Goal: Task Accomplishment & Management: Manage account settings

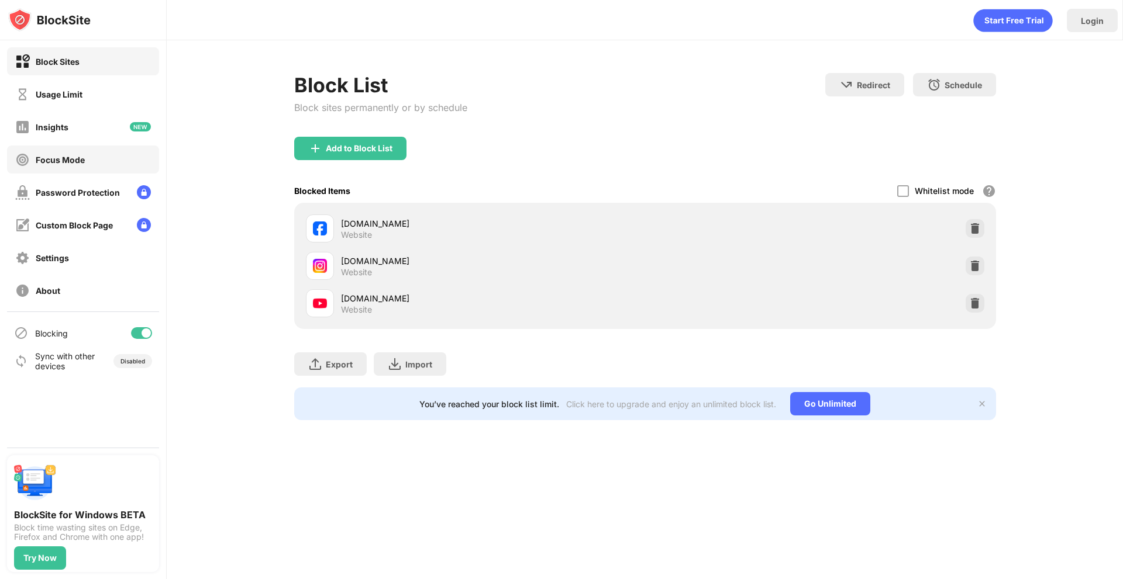
click at [113, 162] on div "Focus Mode" at bounding box center [83, 160] width 152 height 28
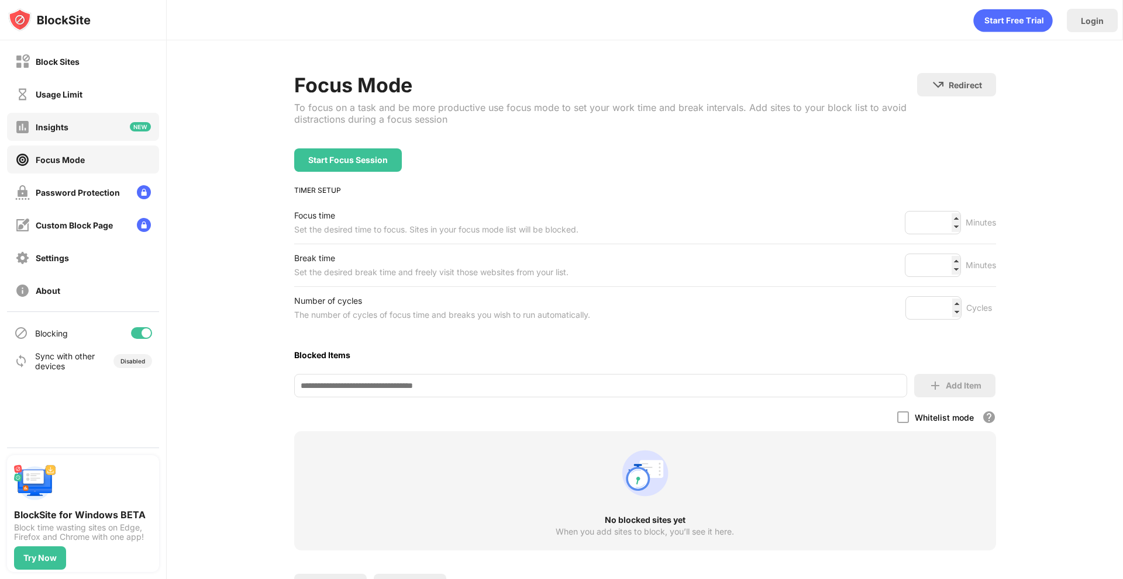
click at [101, 118] on div "Insights" at bounding box center [83, 127] width 152 height 28
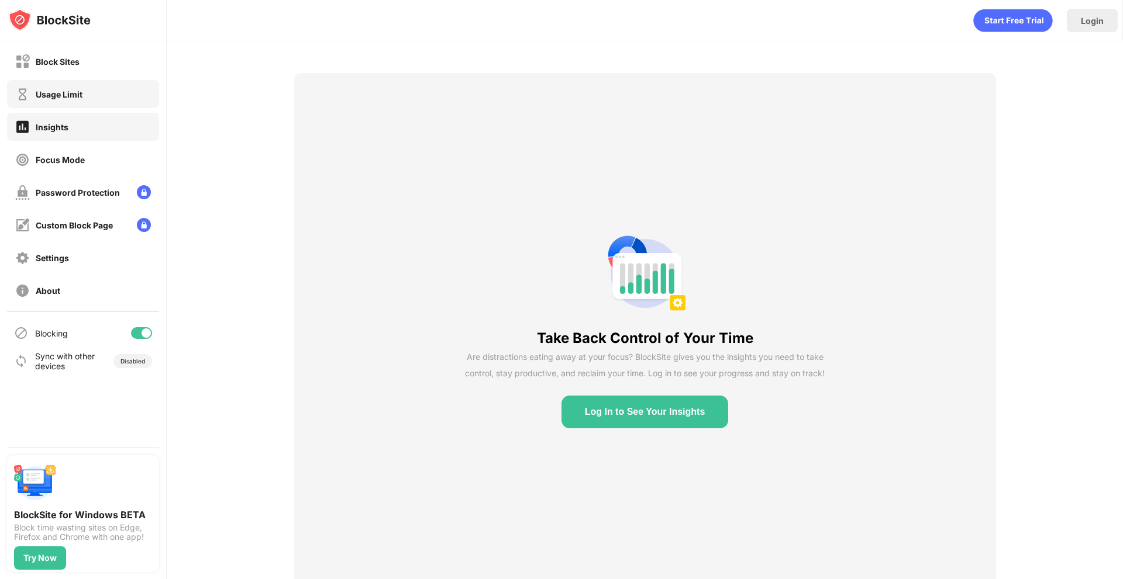
click at [100, 91] on div "Usage Limit" at bounding box center [83, 94] width 152 height 28
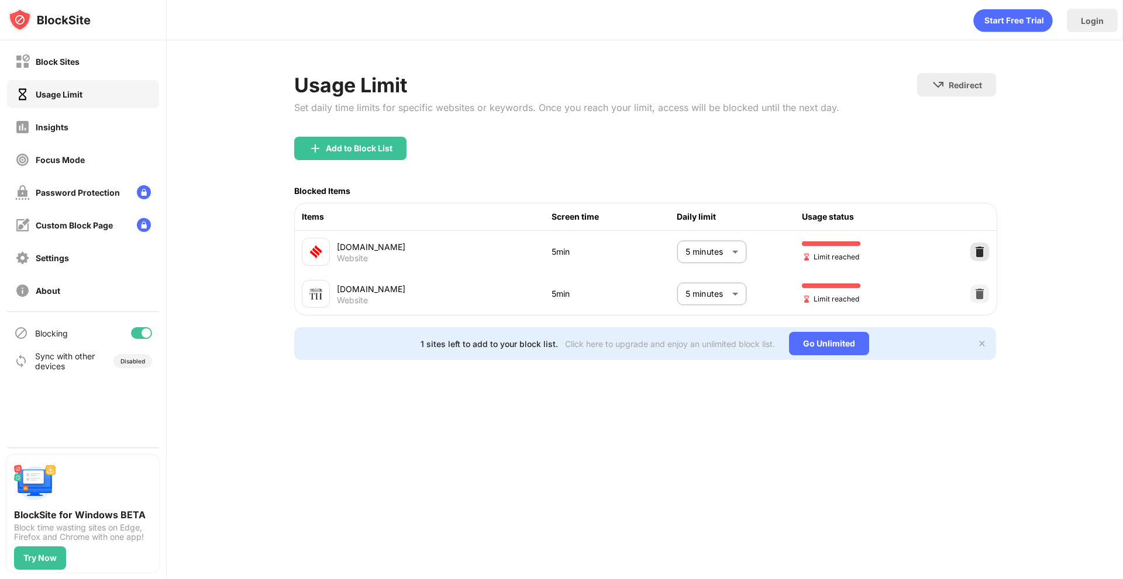
click at [981, 251] on img at bounding box center [979, 252] width 12 height 12
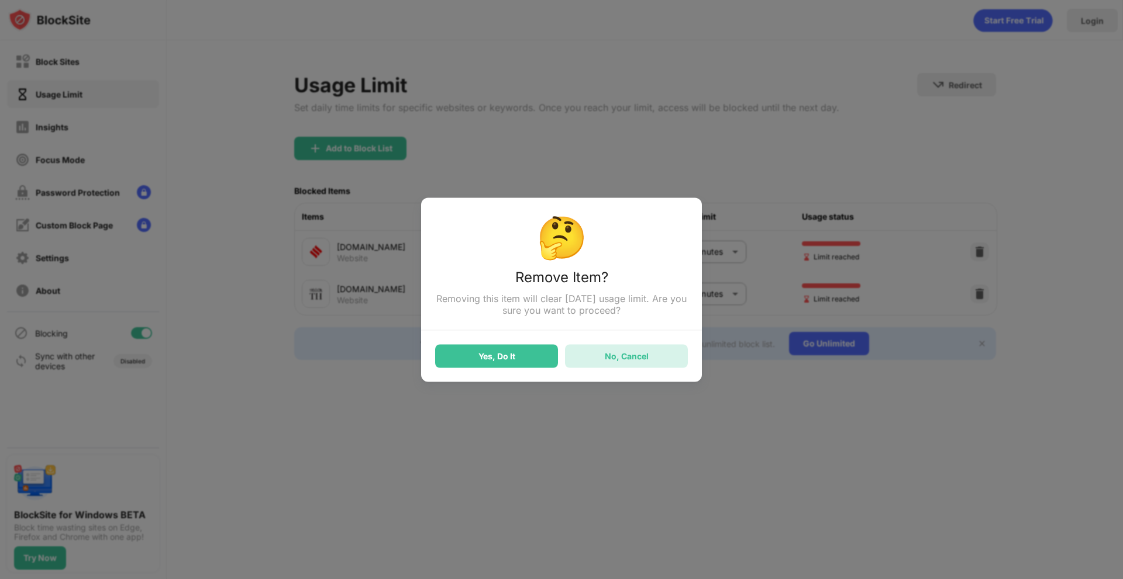
click at [627, 355] on div "No, Cancel" at bounding box center [627, 356] width 44 height 10
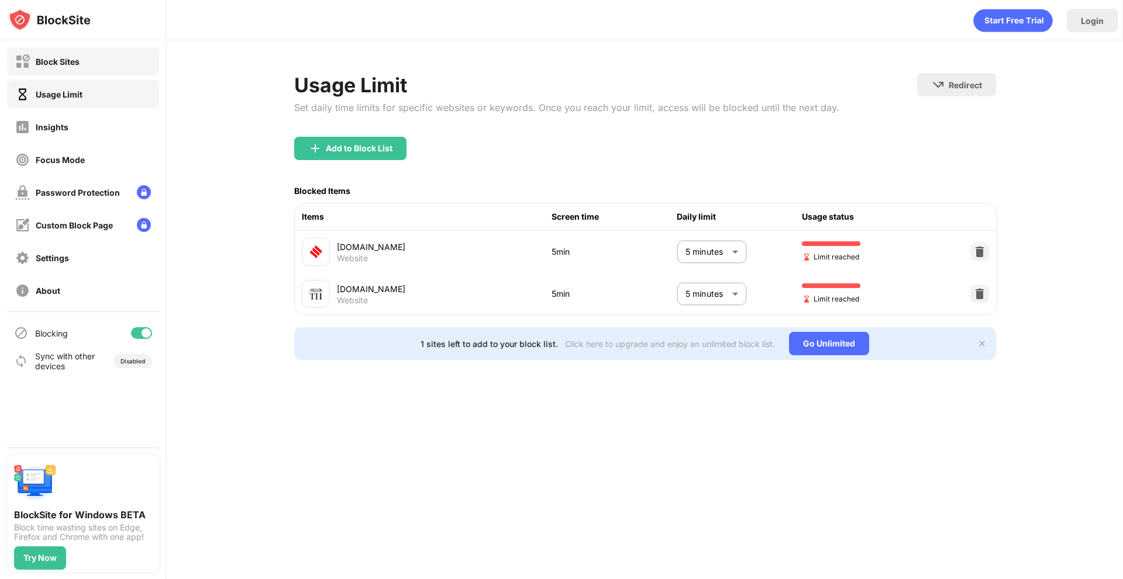
click at [84, 53] on div "Block Sites" at bounding box center [83, 61] width 152 height 28
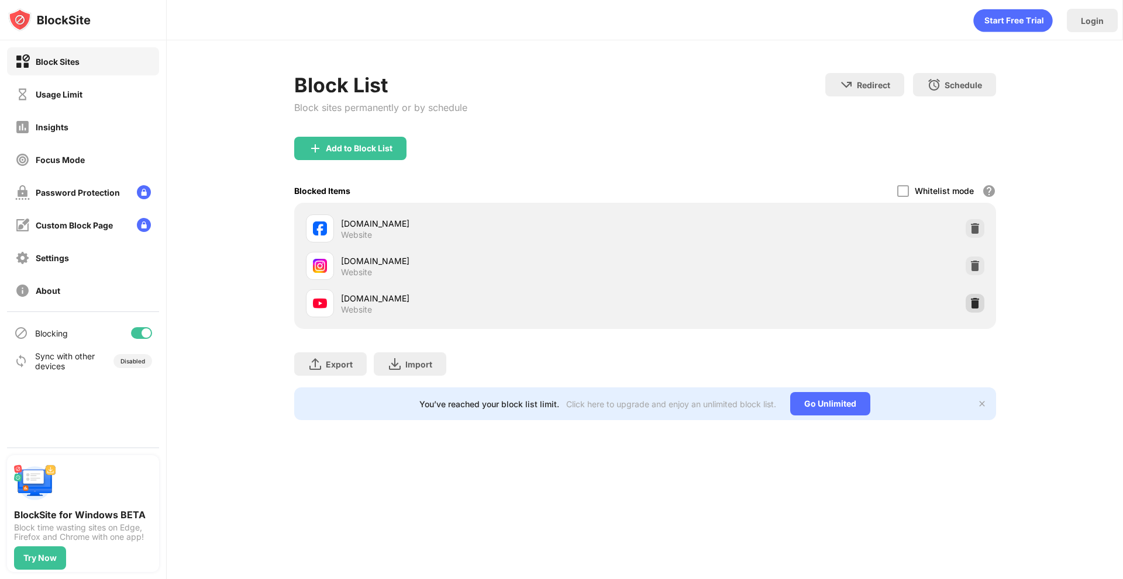
click at [971, 309] on div at bounding box center [974, 303] width 19 height 19
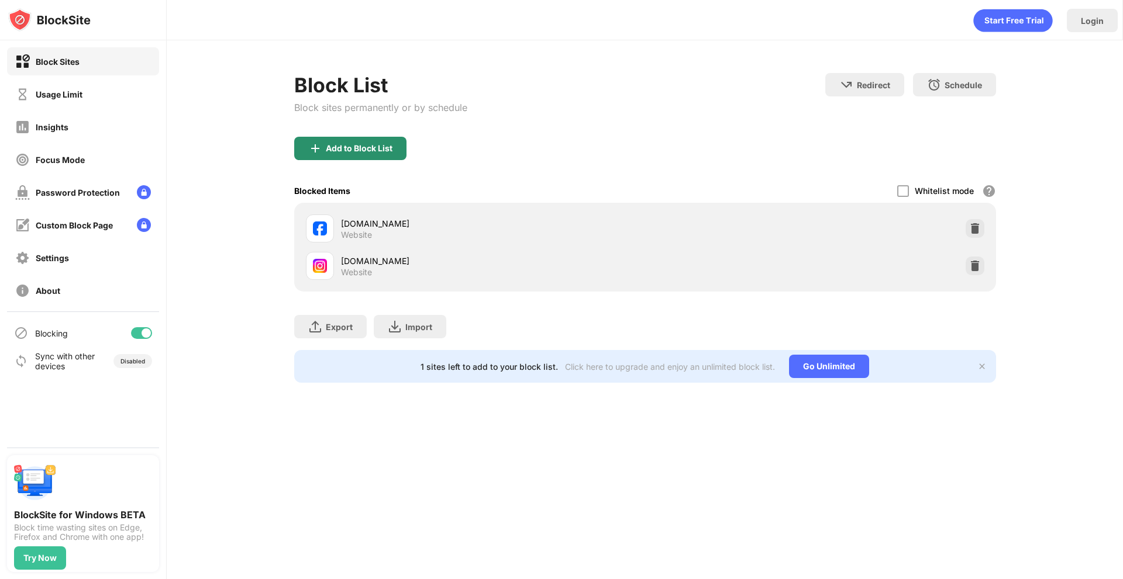
click at [355, 154] on div "Add to Block List" at bounding box center [350, 148] width 112 height 23
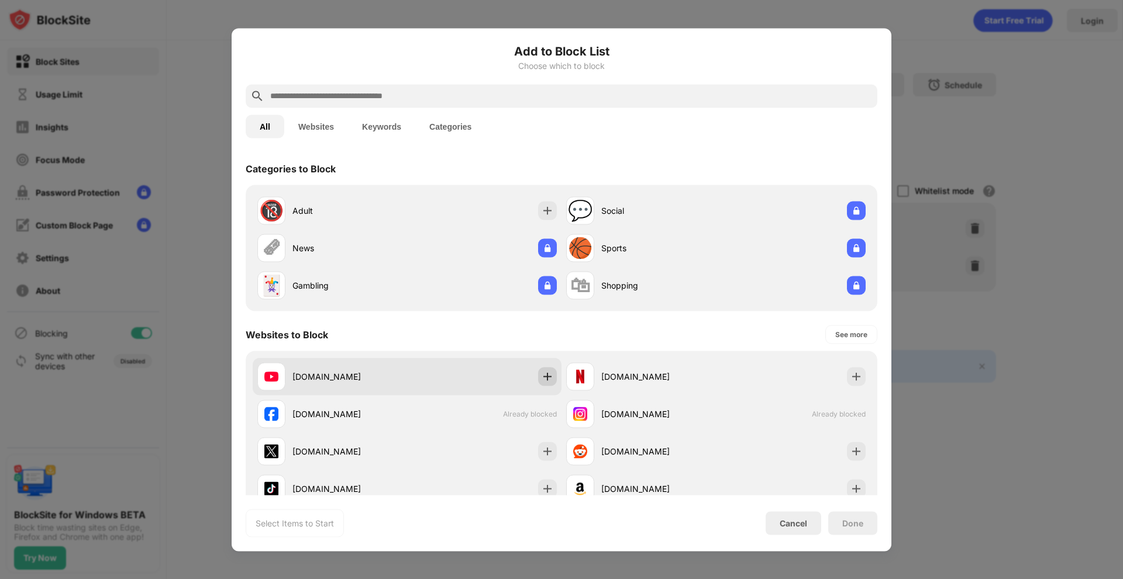
click at [545, 372] on img at bounding box center [547, 377] width 12 height 12
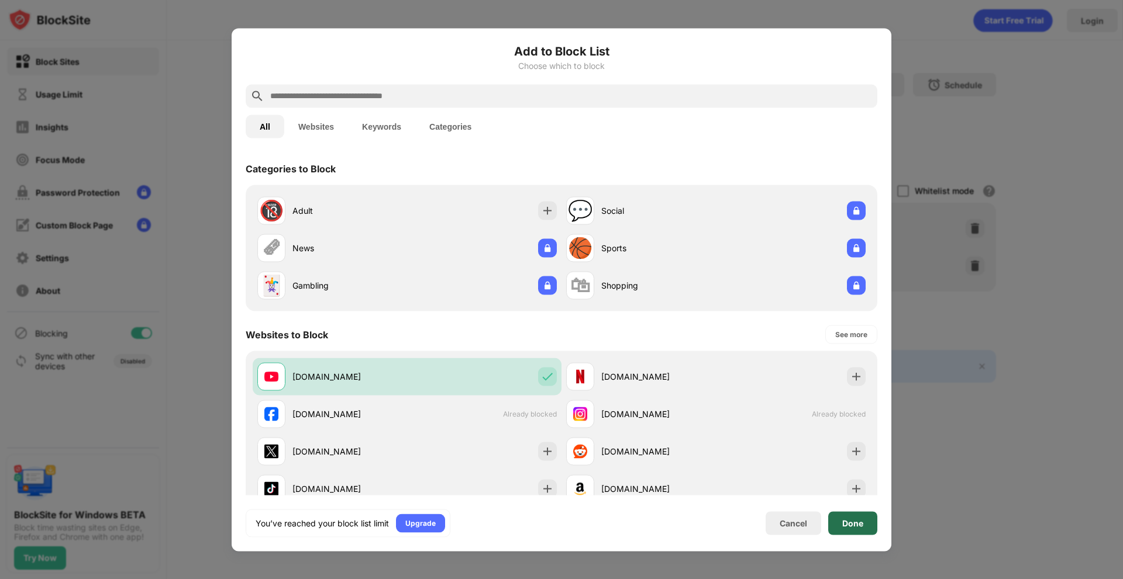
click at [857, 524] on div "Done" at bounding box center [852, 523] width 21 height 9
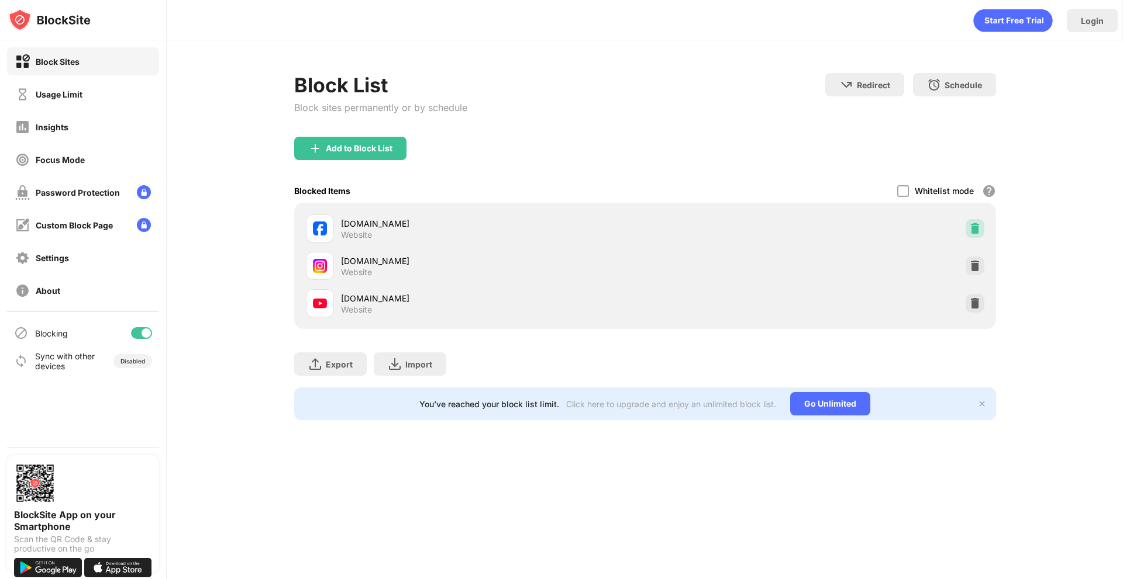
click at [973, 234] on img at bounding box center [975, 229] width 12 height 12
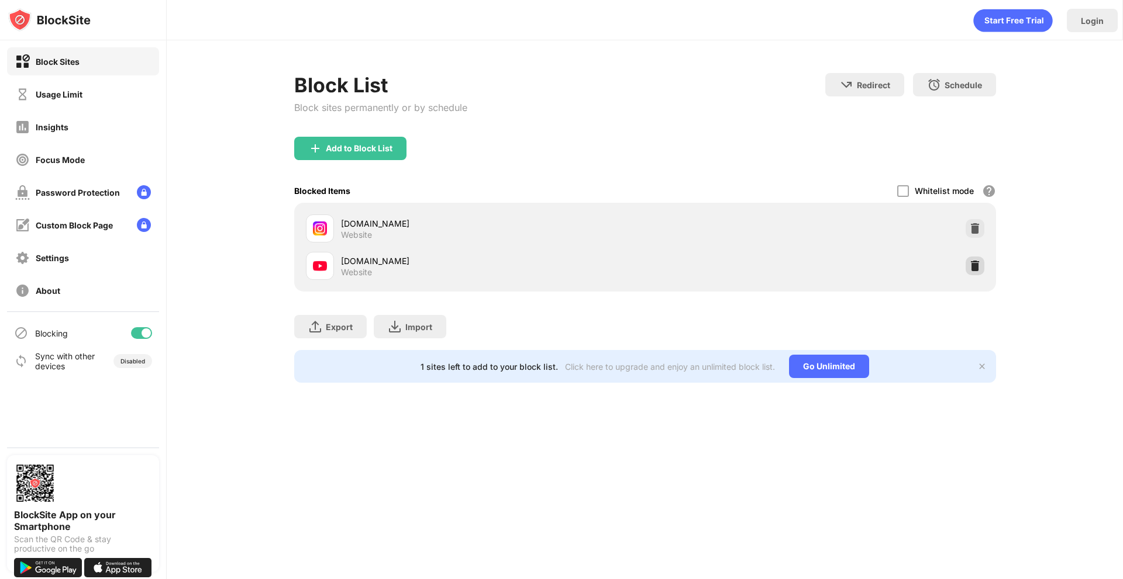
click at [975, 268] on img at bounding box center [975, 266] width 12 height 12
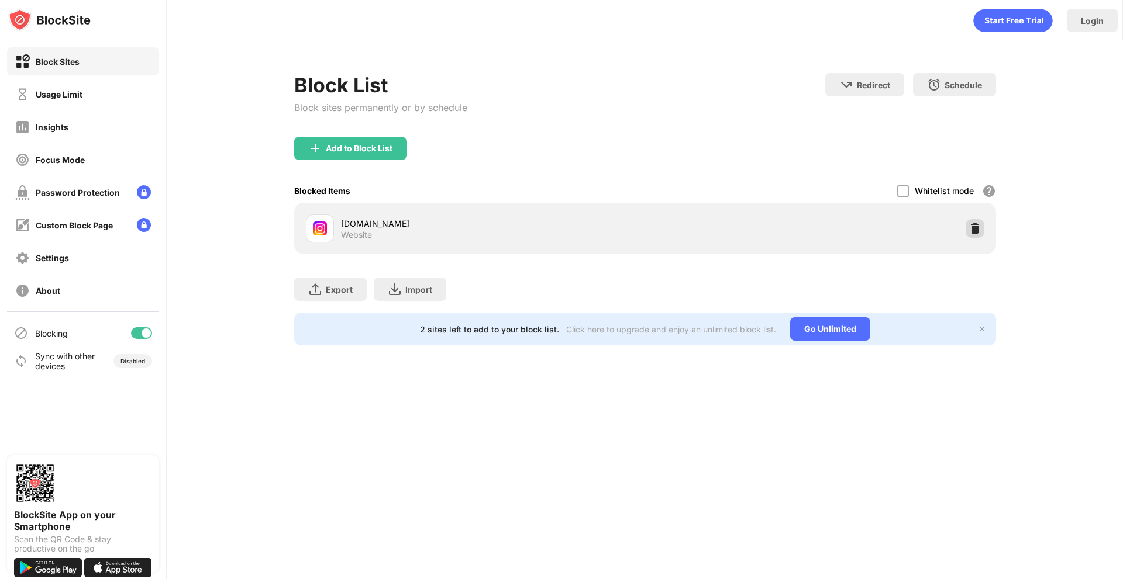
click at [976, 236] on div at bounding box center [974, 228] width 19 height 19
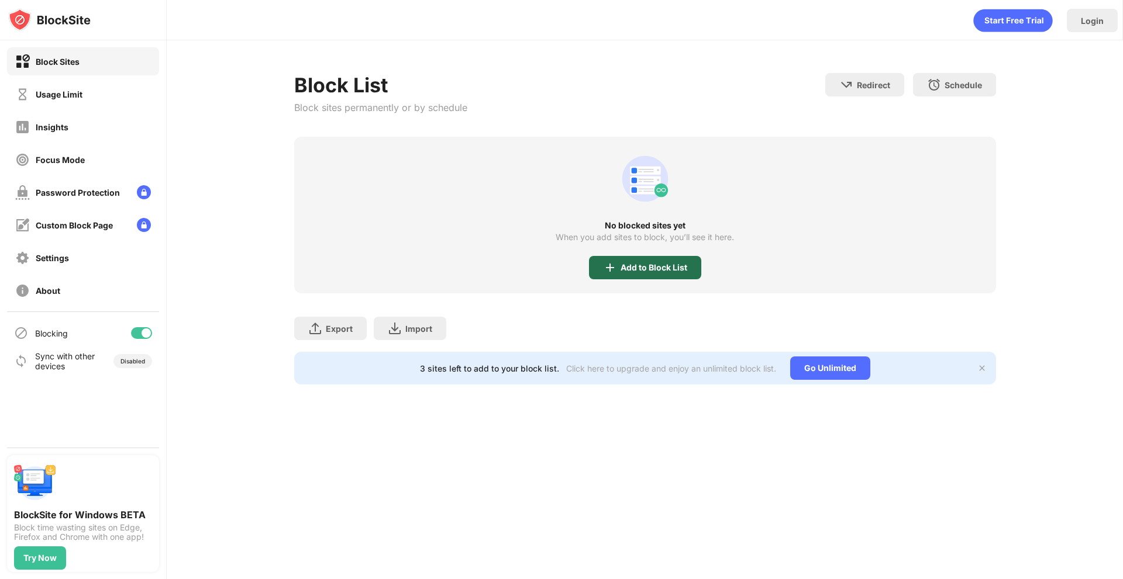
click at [623, 271] on div "Add to Block List" at bounding box center [653, 267] width 67 height 9
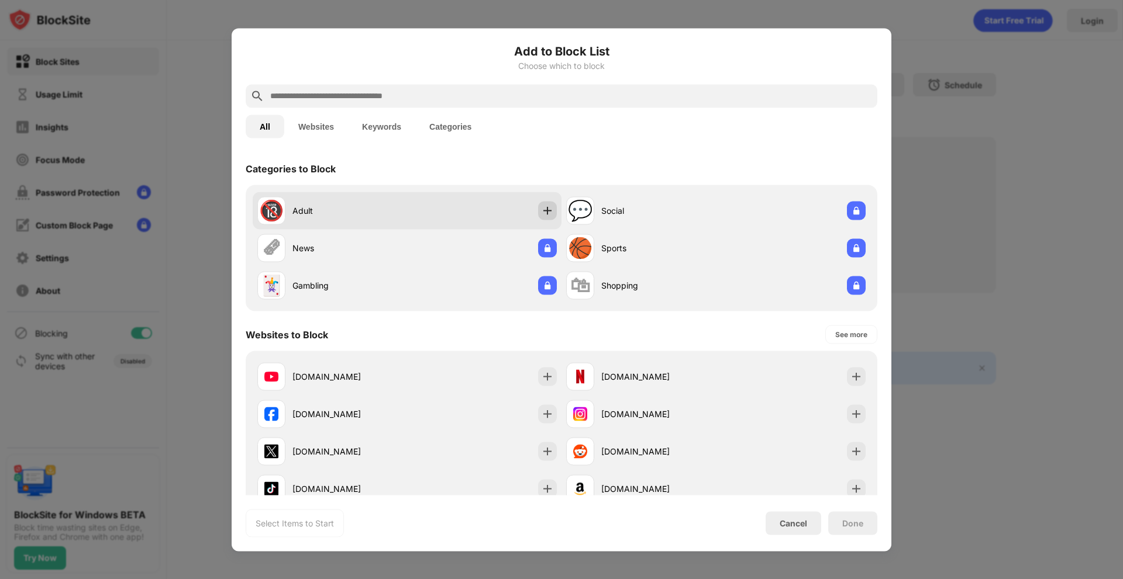
click at [542, 208] on img at bounding box center [547, 211] width 12 height 12
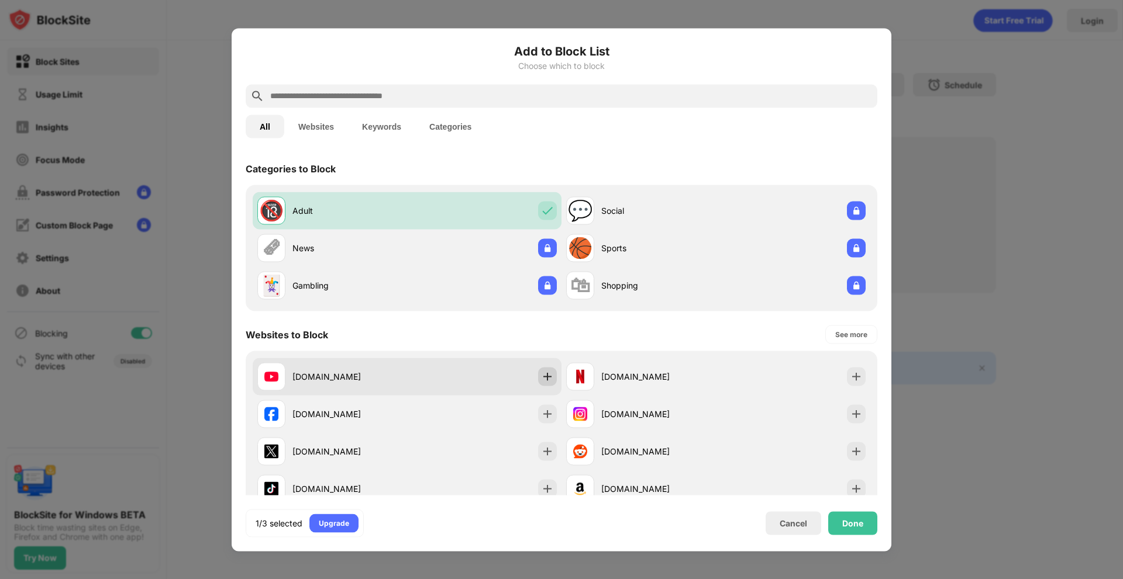
click at [545, 382] on img at bounding box center [547, 377] width 12 height 12
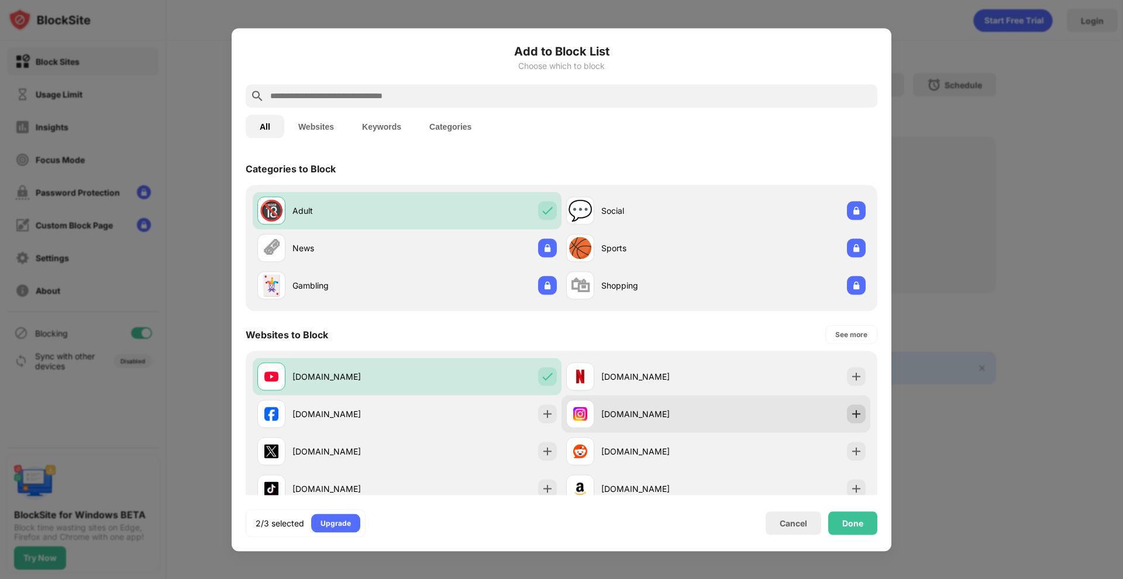
click at [850, 413] on img at bounding box center [856, 414] width 12 height 12
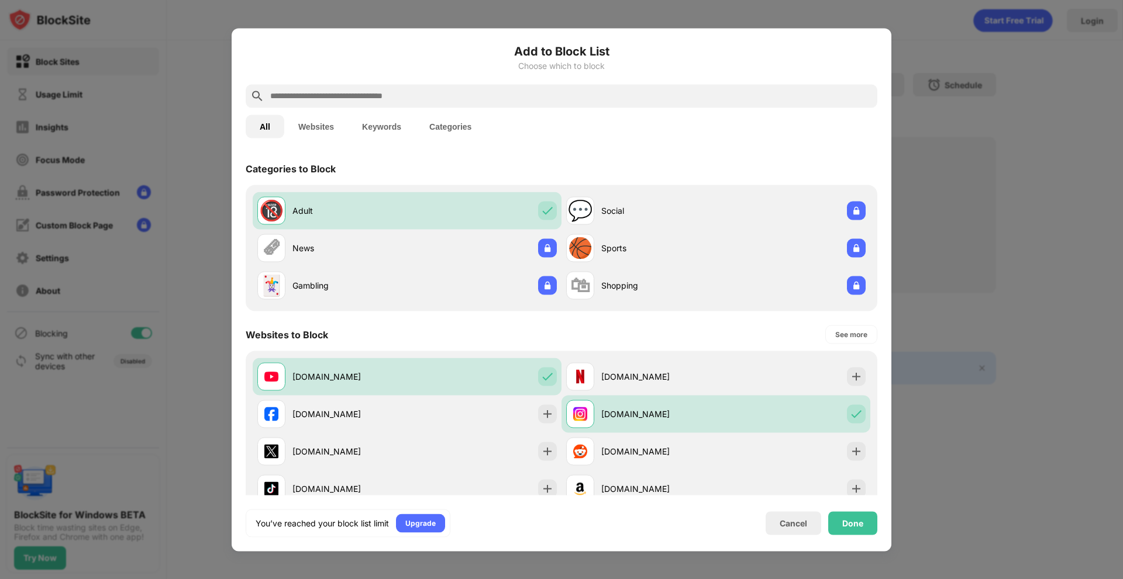
click at [852, 519] on div "Done" at bounding box center [852, 523] width 21 height 9
